Goal: Find specific page/section: Find specific page/section

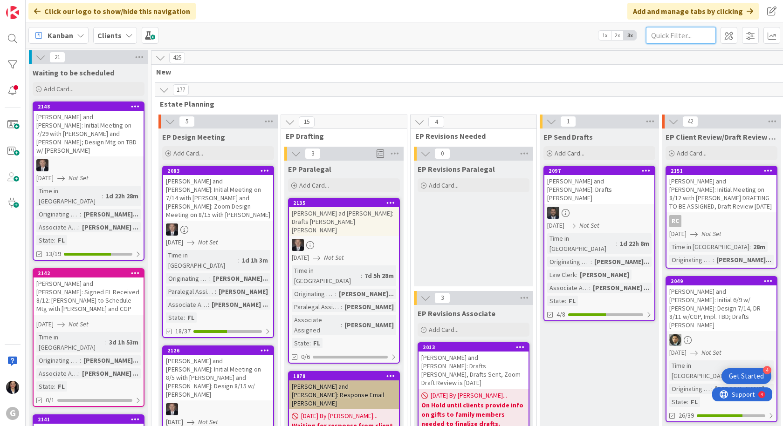
click at [663, 37] on input "text" at bounding box center [681, 35] width 70 height 17
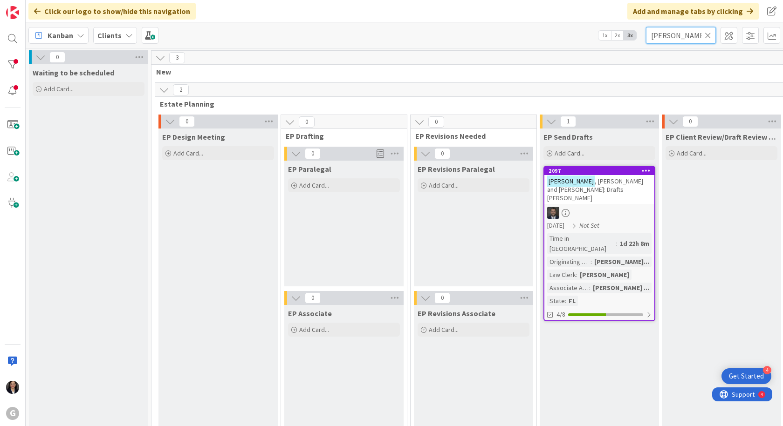
type input "[PERSON_NAME]"
click at [608, 207] on div at bounding box center [599, 213] width 110 height 12
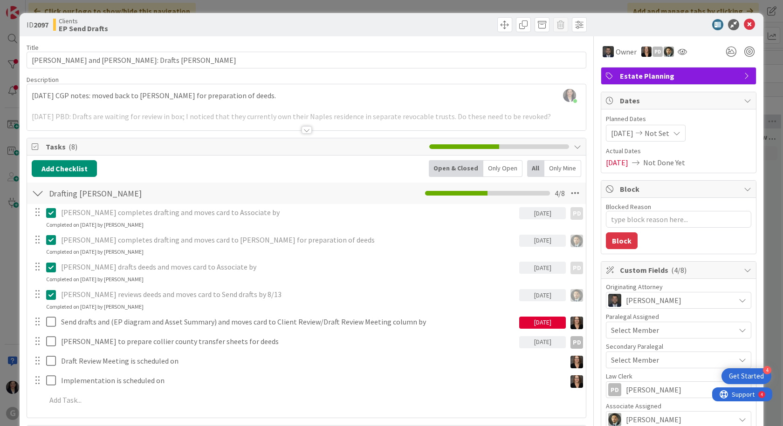
type textarea "x"
click at [743, 20] on icon at bounding box center [748, 24] width 11 height 11
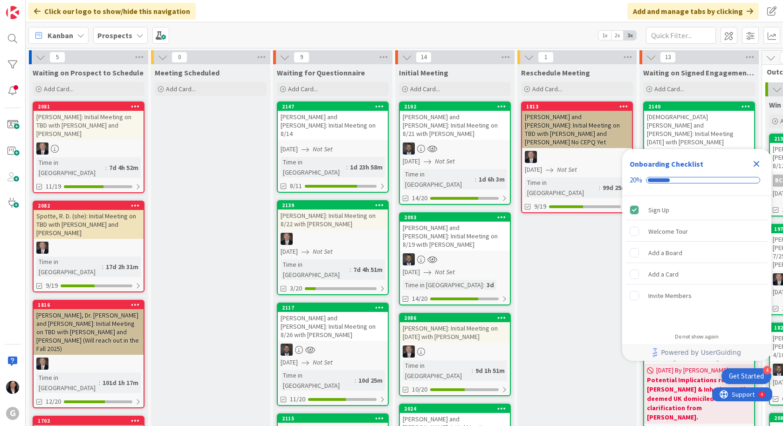
click at [756, 164] on icon "Close Checklist" at bounding box center [756, 164] width 6 height 6
